Goal: Task Accomplishment & Management: Manage account settings

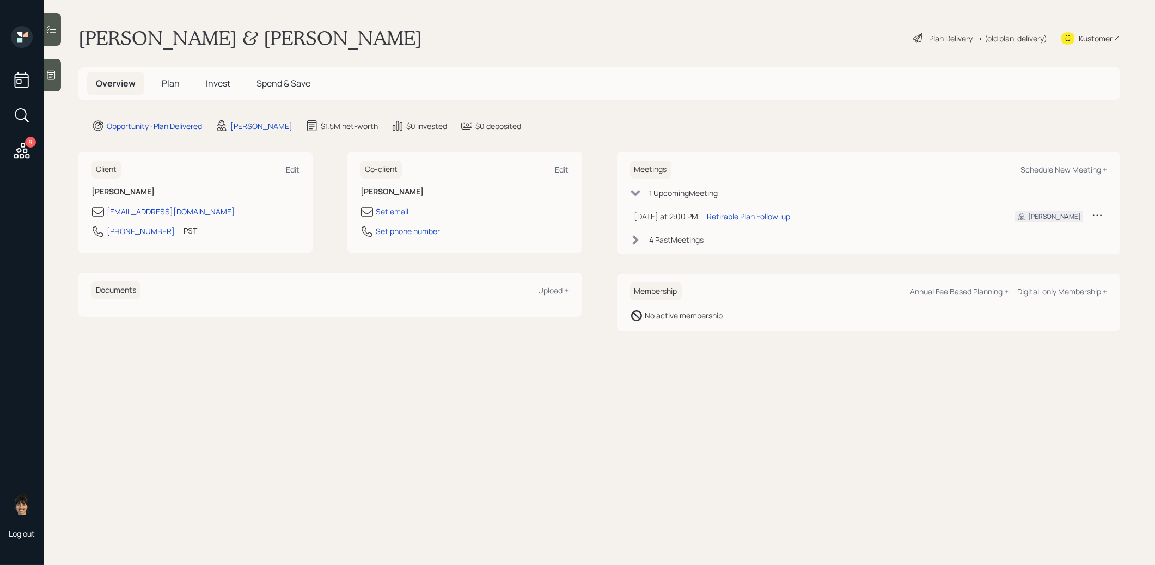
click at [170, 77] on h5 "Plan" at bounding box center [170, 83] width 35 height 23
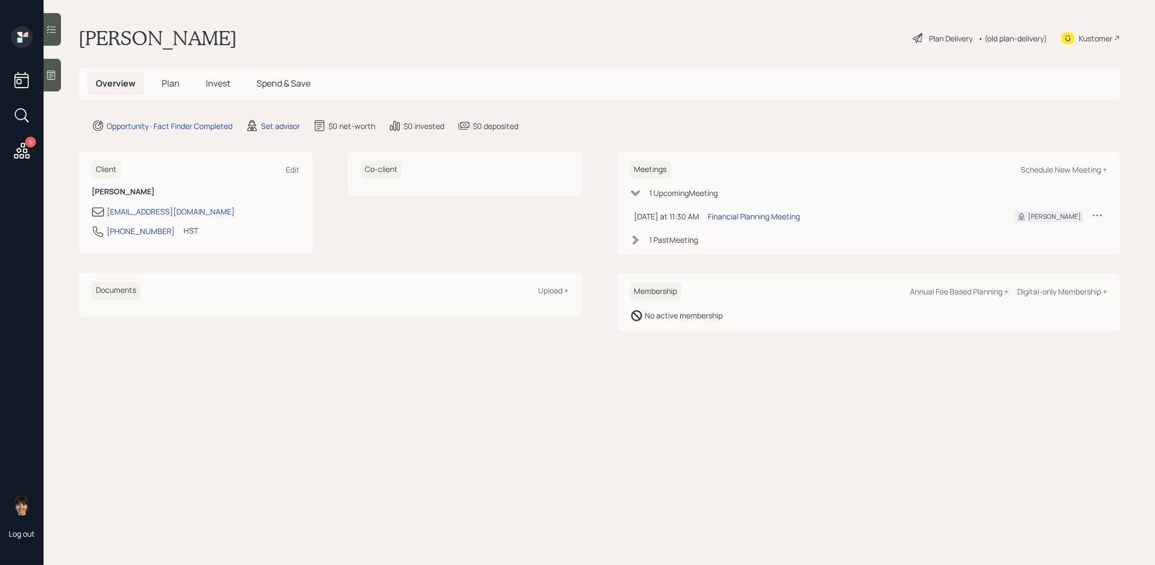
click at [285, 123] on div "Set advisor" at bounding box center [280, 125] width 39 height 11
